Goal: Transaction & Acquisition: Purchase product/service

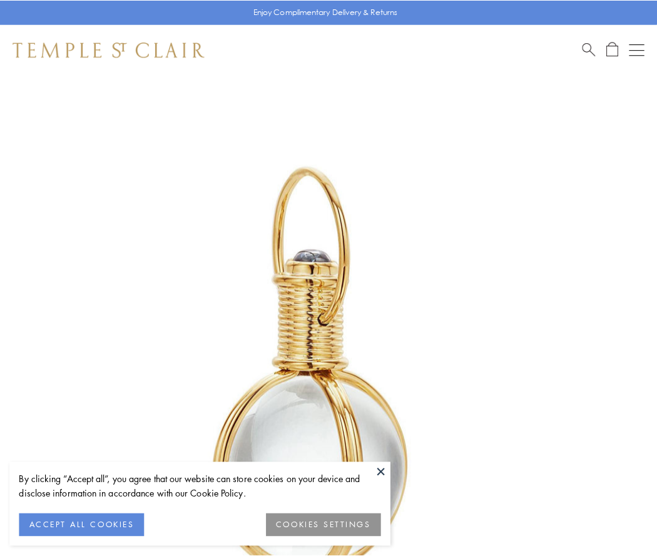
scroll to position [327, 0]
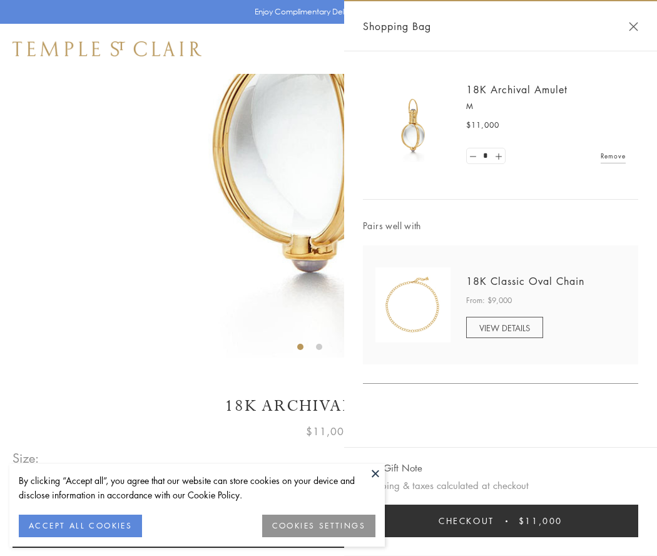
click at [501, 521] on button "Checkout $11,000" at bounding box center [500, 520] width 275 height 33
